Goal: Information Seeking & Learning: Learn about a topic

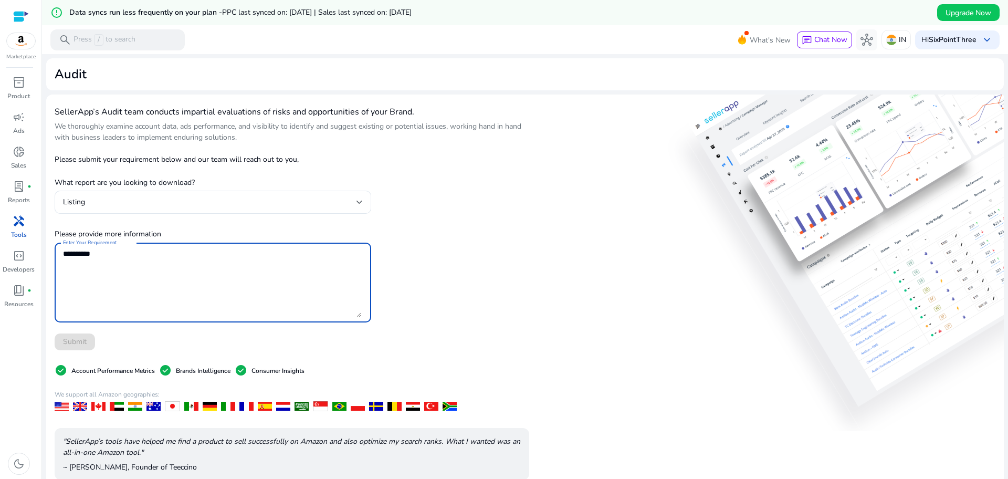
click at [148, 286] on textarea "Enter Your Requirement" at bounding box center [212, 282] width 298 height 69
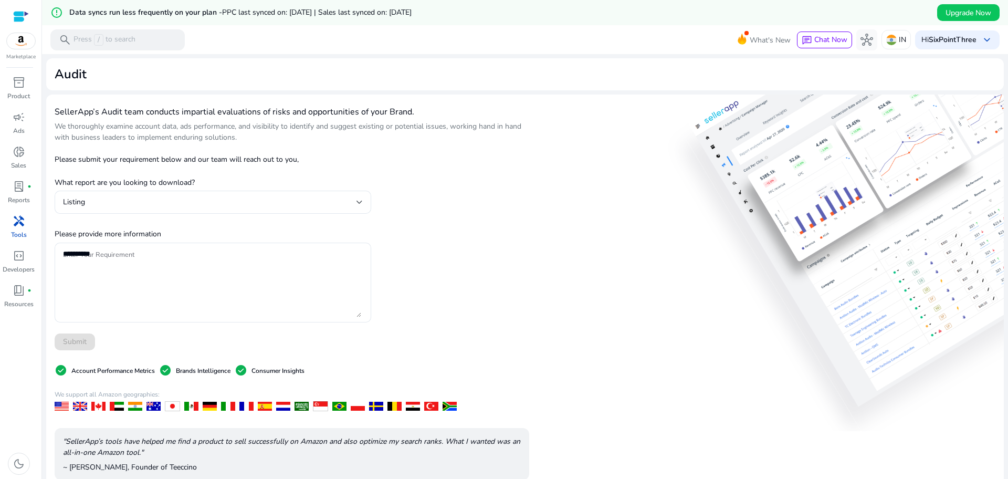
click at [190, 68] on div "Audit" at bounding box center [525, 74] width 940 height 15
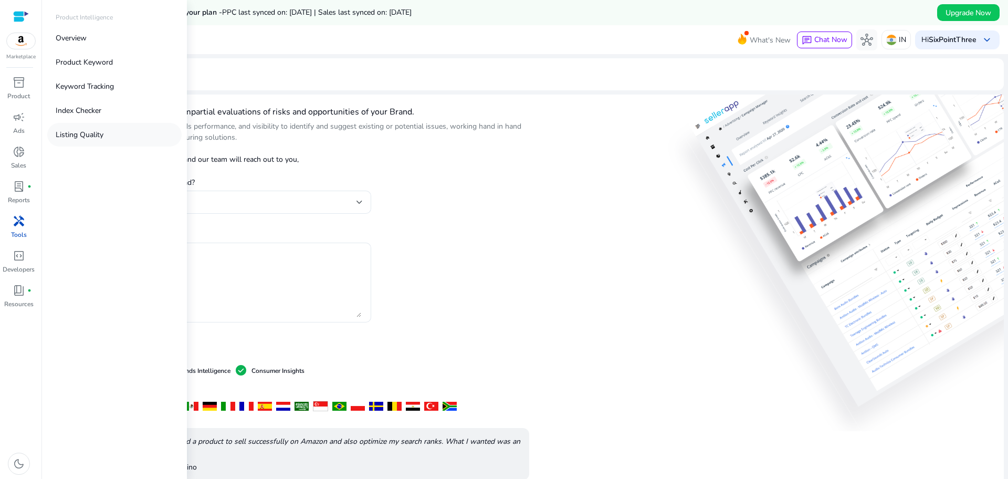
click at [107, 136] on link "Listing Quality" at bounding box center [114, 135] width 134 height 24
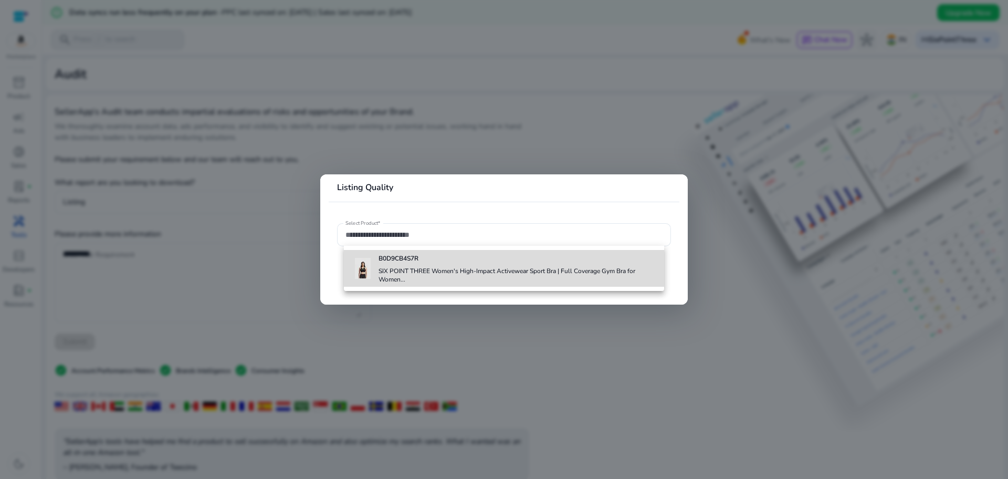
click at [415, 263] on div "B0D9CB4S7R SIX POINT THREE Women's High-Impact Activewear Sport Bra | Full Cove…" at bounding box center [516, 268] width 277 height 37
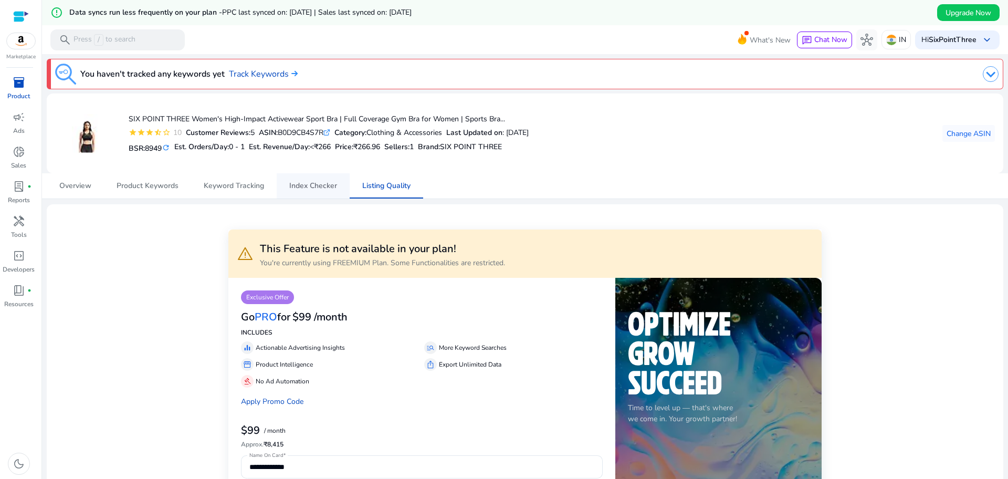
click at [324, 197] on span "Index Checker" at bounding box center [313, 185] width 48 height 25
click at [255, 188] on span "Keyword Tracking" at bounding box center [234, 185] width 60 height 7
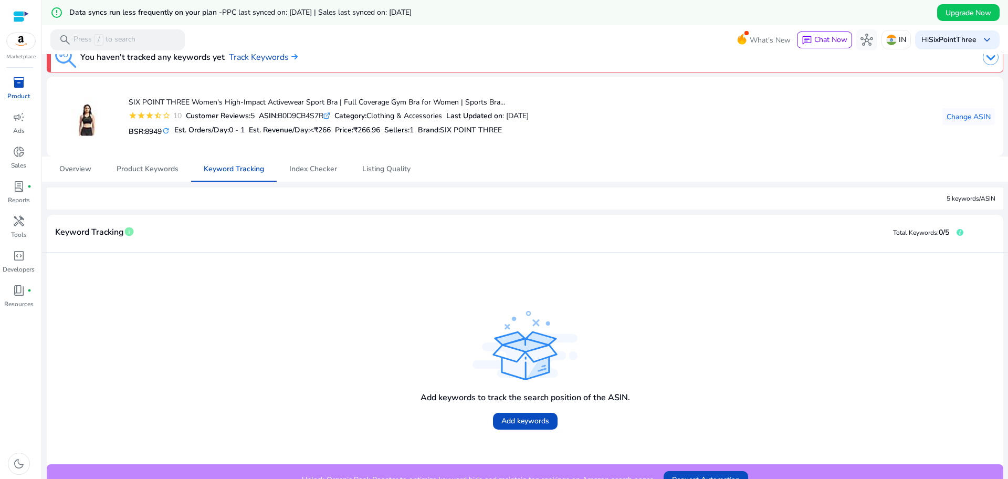
scroll to position [33, 0]
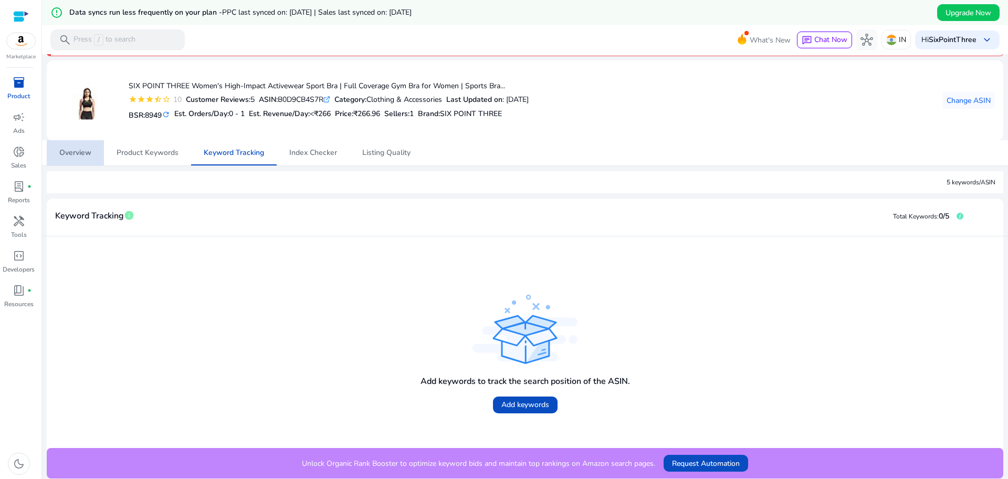
click at [76, 158] on span "Overview" at bounding box center [75, 152] width 32 height 25
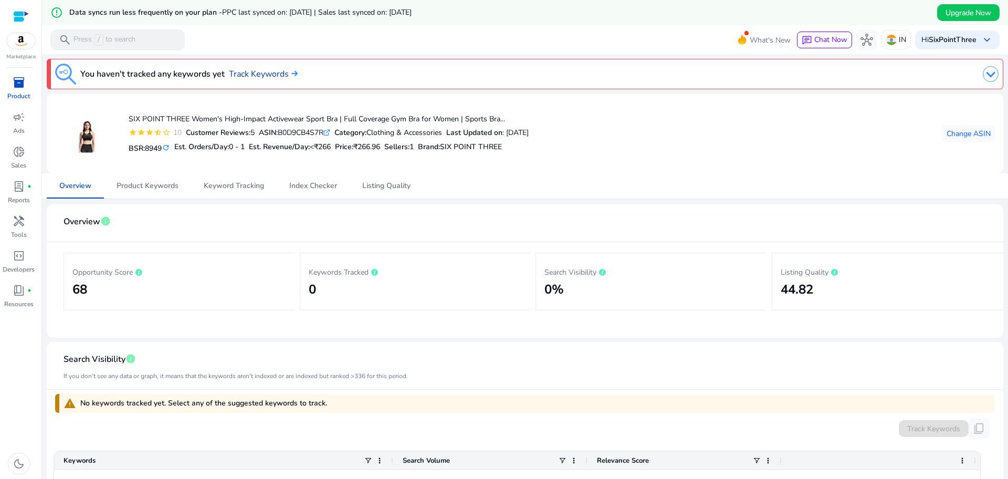
click at [281, 78] on link "Track Keywords" at bounding box center [263, 74] width 69 height 13
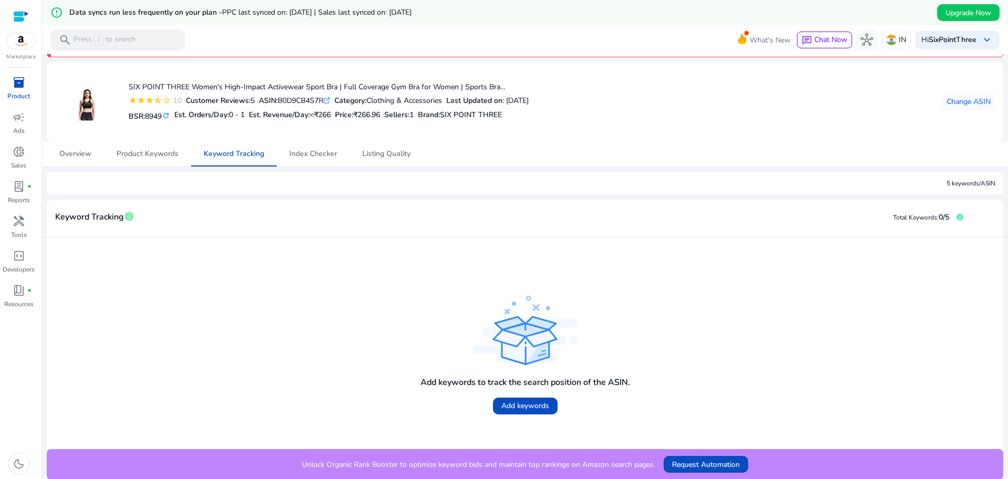
scroll to position [33, 0]
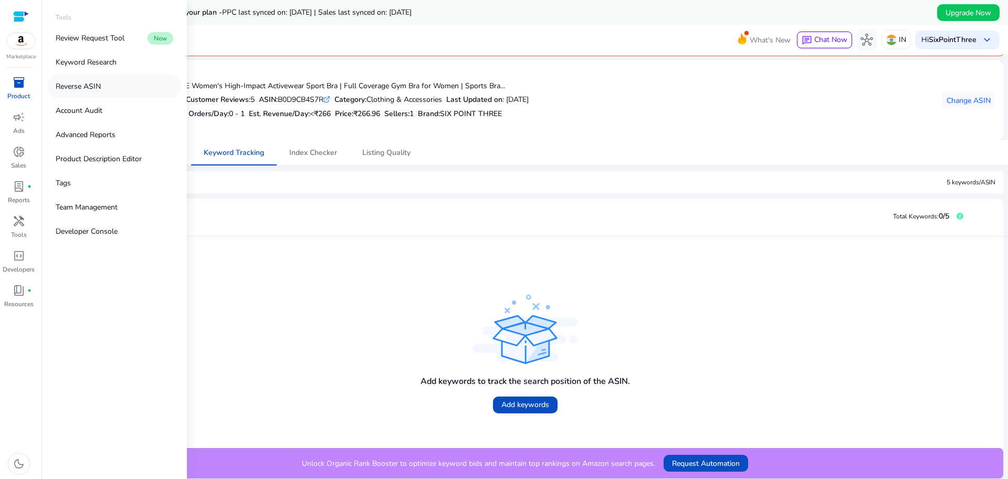
click at [96, 84] on p "Reverse ASIN" at bounding box center [78, 86] width 45 height 11
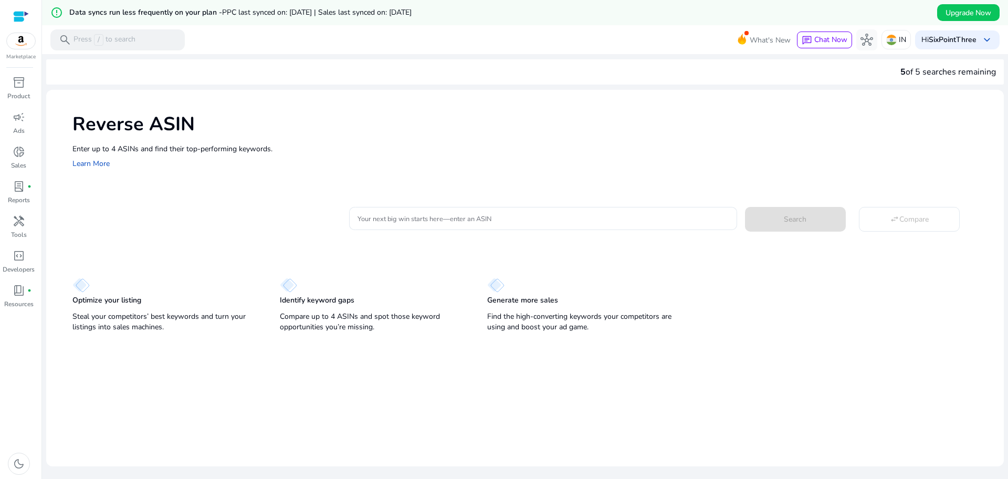
drag, startPoint x: 353, startPoint y: 199, endPoint x: 360, endPoint y: 205, distance: 8.9
click at [357, 202] on mat-card "Your next big win starts here—enter an ASIN Search swap_horiz Compare" at bounding box center [537, 217] width 931 height 43
click at [365, 209] on div at bounding box center [542, 218] width 370 height 23
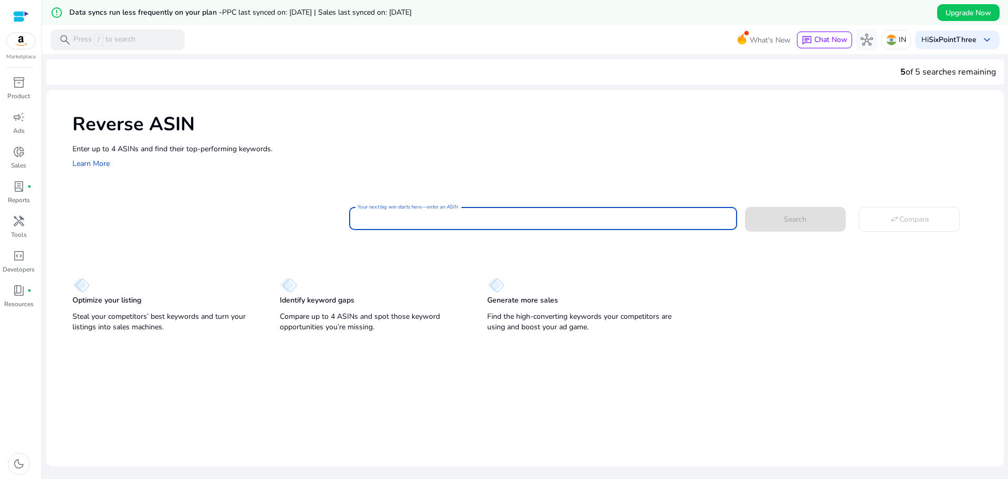
click at [382, 224] on input "Your next big win starts here—enter an ASIN" at bounding box center [542, 219] width 370 height 12
paste input "**********"
type input "**********"
click at [745, 207] on button "Search" at bounding box center [795, 219] width 101 height 24
